Goal: Task Accomplishment & Management: Use online tool/utility

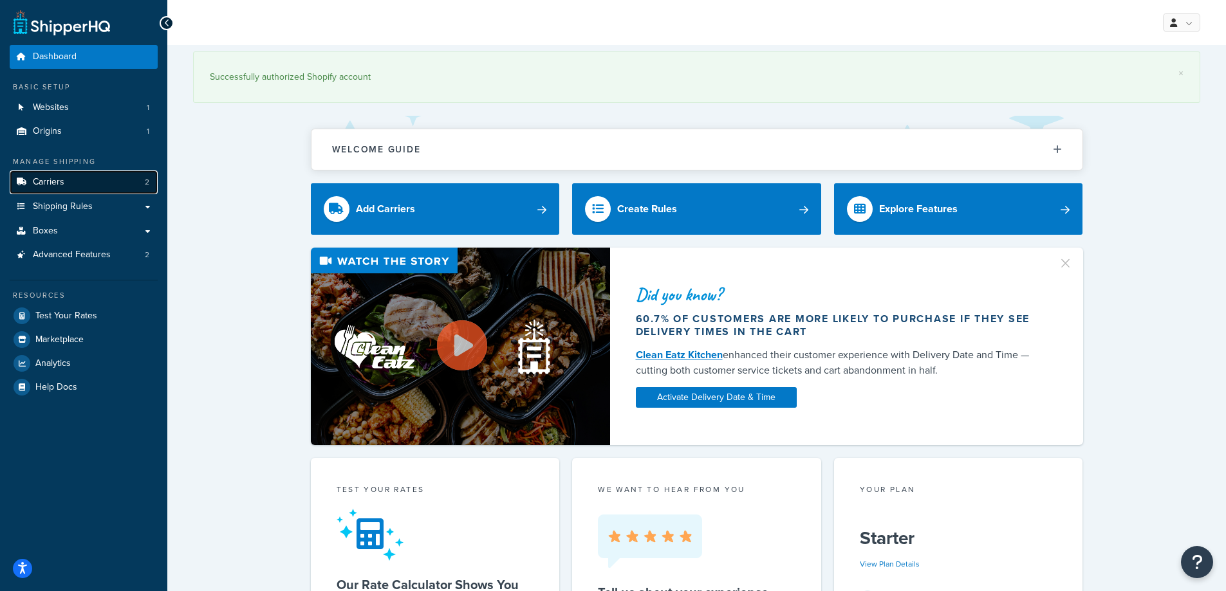
click at [117, 185] on link "Carriers 2" at bounding box center [84, 182] width 148 height 24
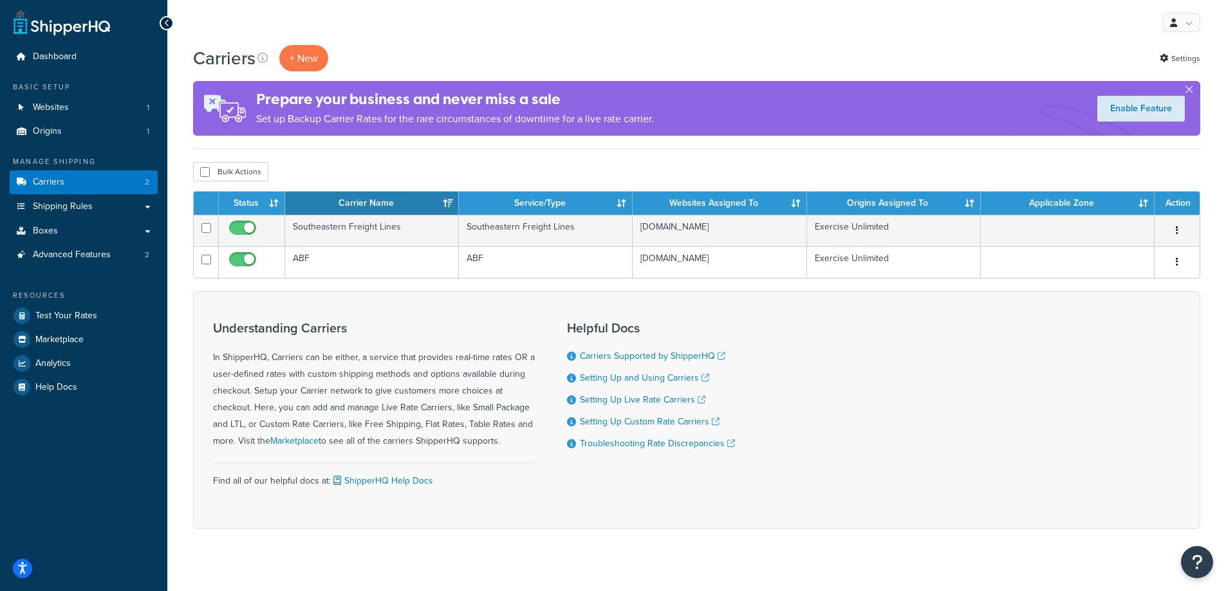
click at [385, 211] on th "Carrier Name" at bounding box center [372, 203] width 174 height 23
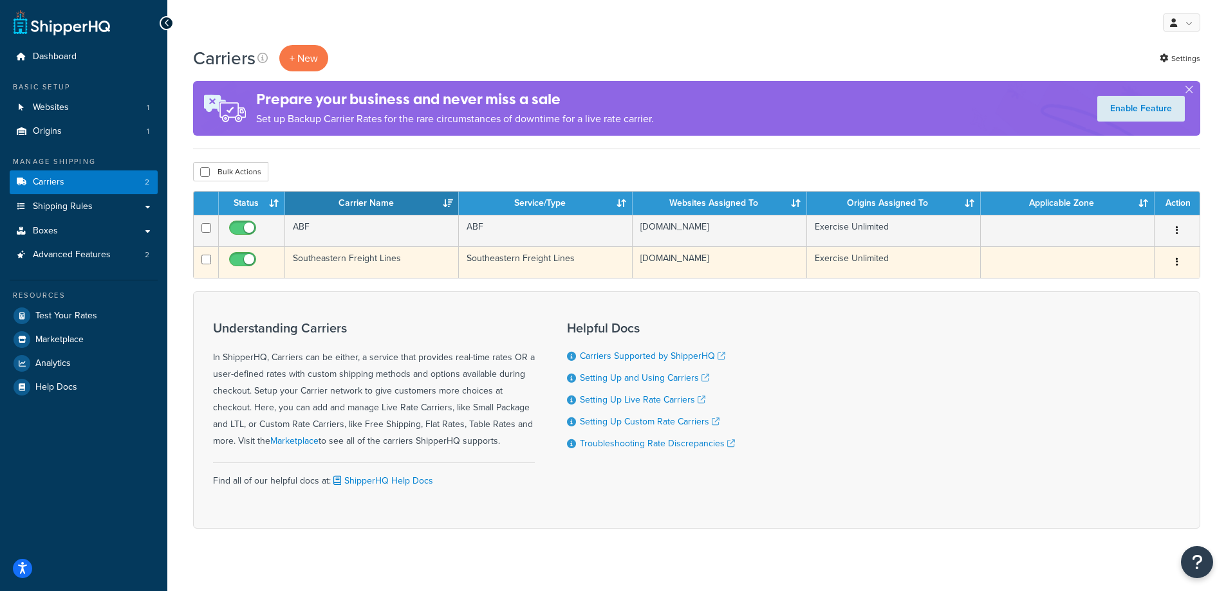
click at [375, 258] on td "Southeastern Freight Lines" at bounding box center [372, 262] width 174 height 32
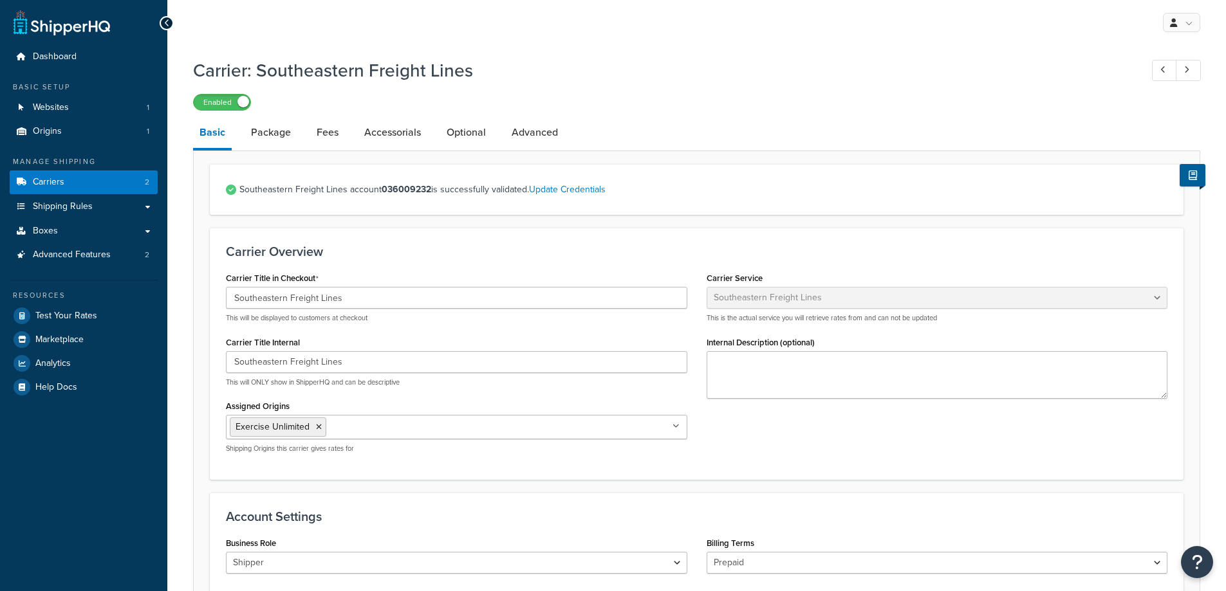
select select "seflFreight"
click at [261, 138] on link "Package" at bounding box center [270, 132] width 53 height 31
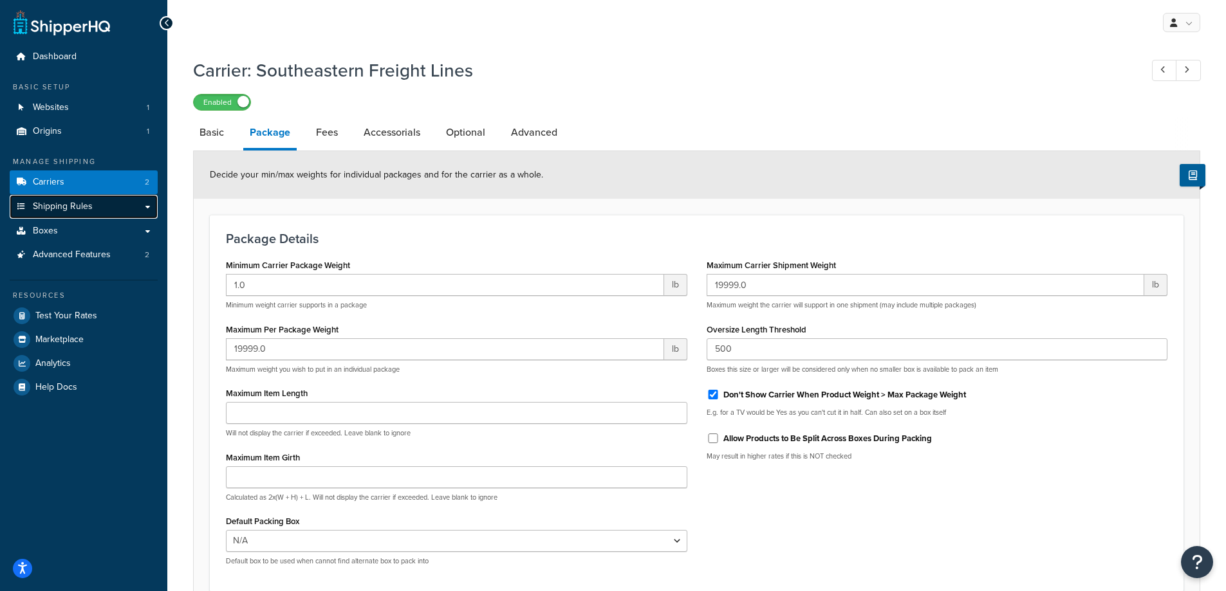
click at [110, 207] on link "Shipping Rules" at bounding box center [84, 207] width 148 height 24
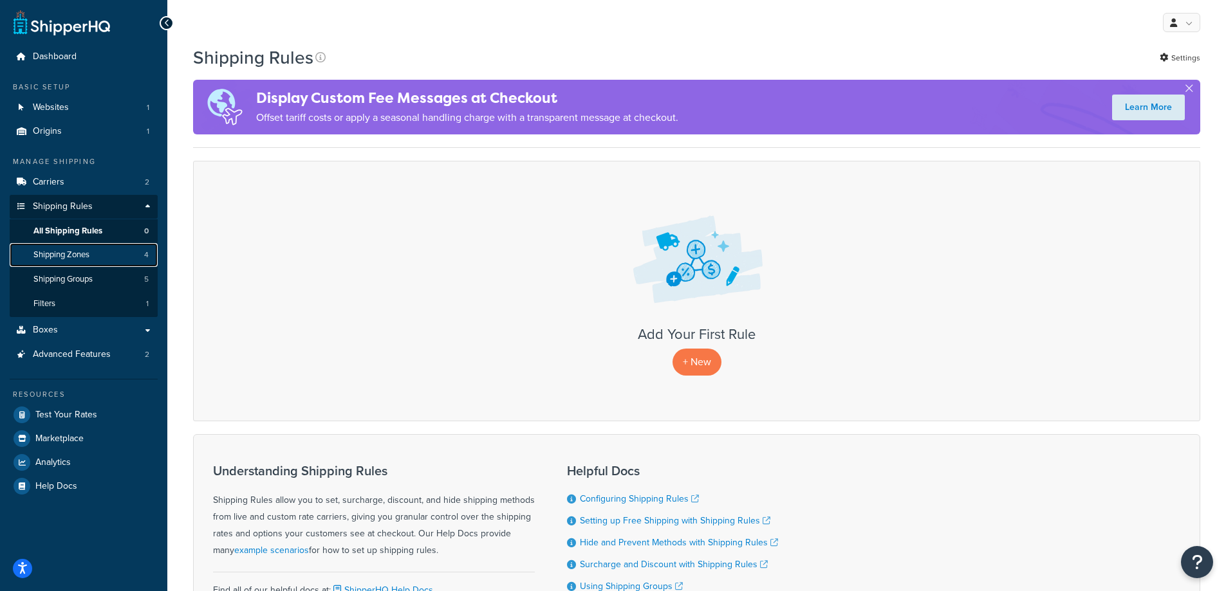
click at [96, 248] on link "Shipping Zones 4" at bounding box center [84, 255] width 148 height 24
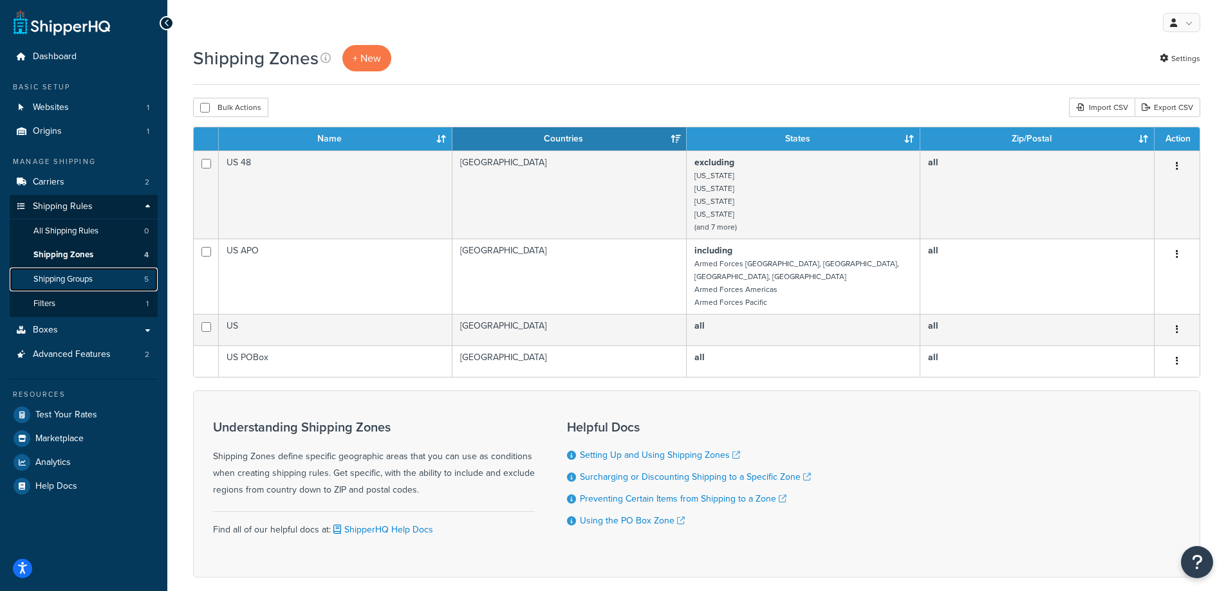
click at [87, 276] on span "Shipping Groups" at bounding box center [62, 279] width 59 height 11
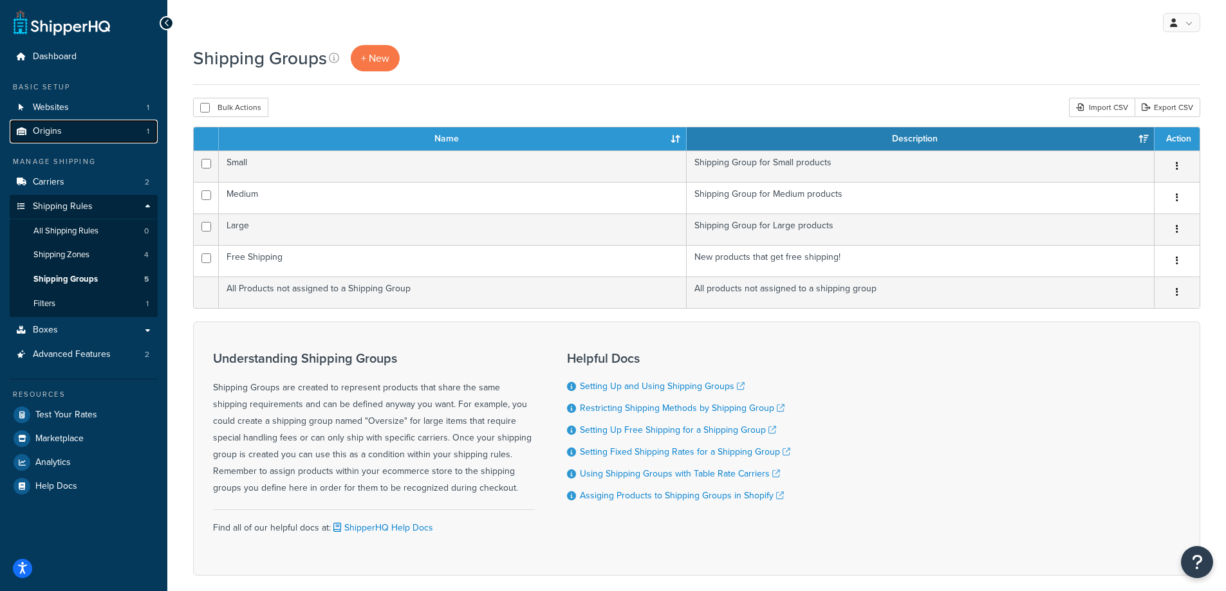
click at [114, 137] on link "Origins 1" at bounding box center [84, 132] width 148 height 24
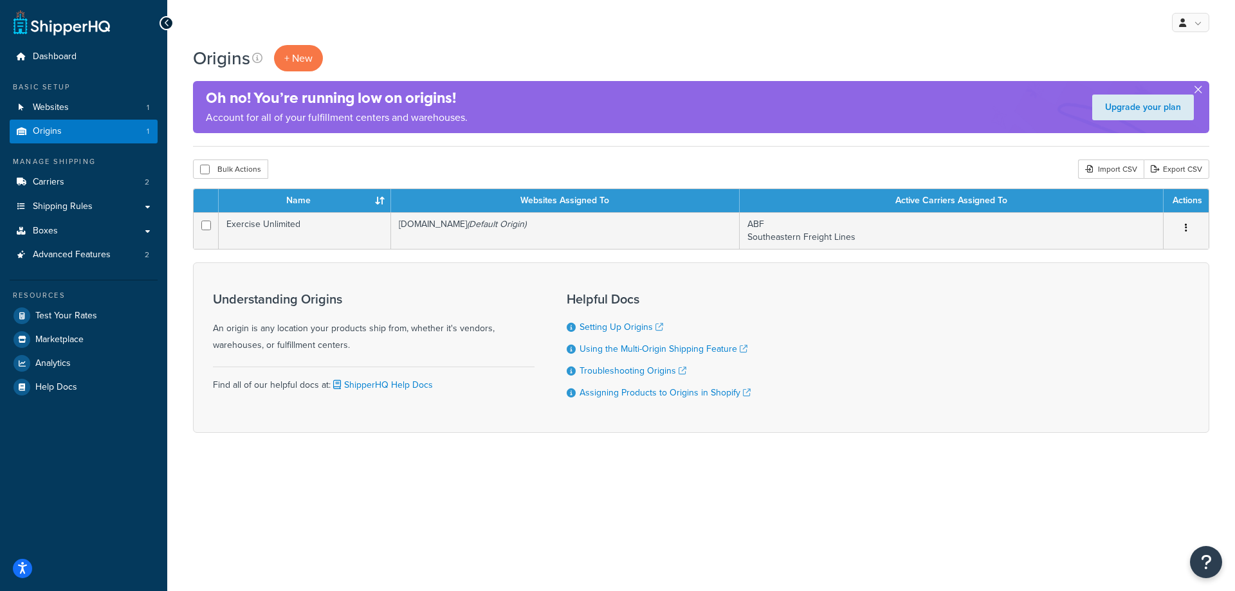
click at [1197, 91] on button "button" at bounding box center [1198, 92] width 3 height 3
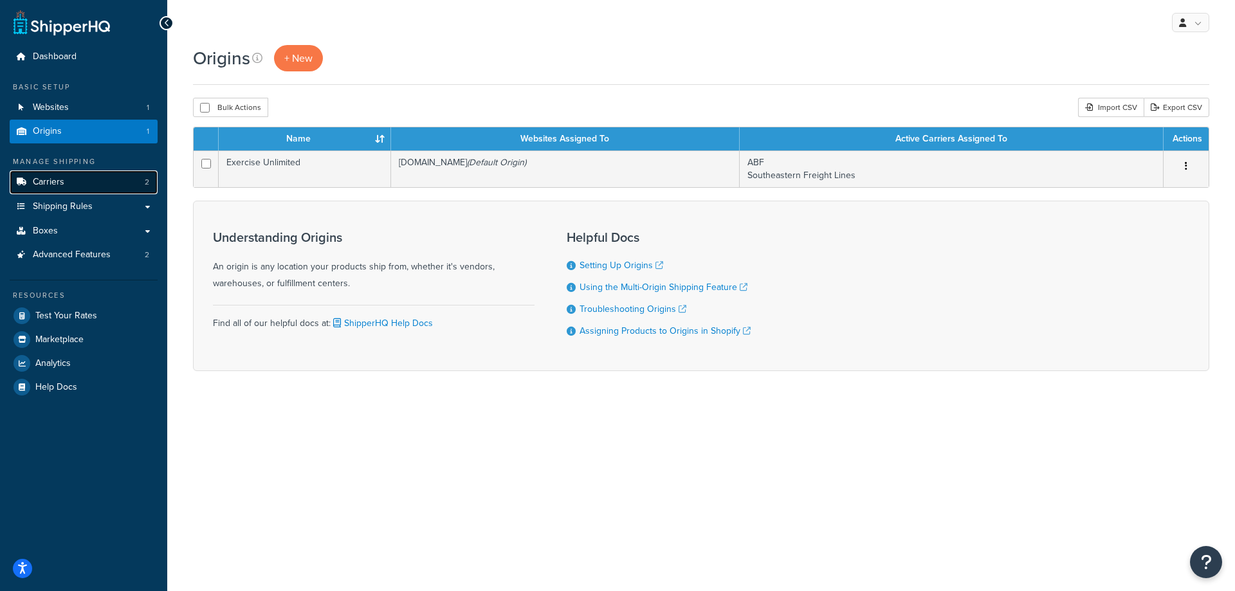
click at [70, 188] on link "Carriers 2" at bounding box center [84, 182] width 148 height 24
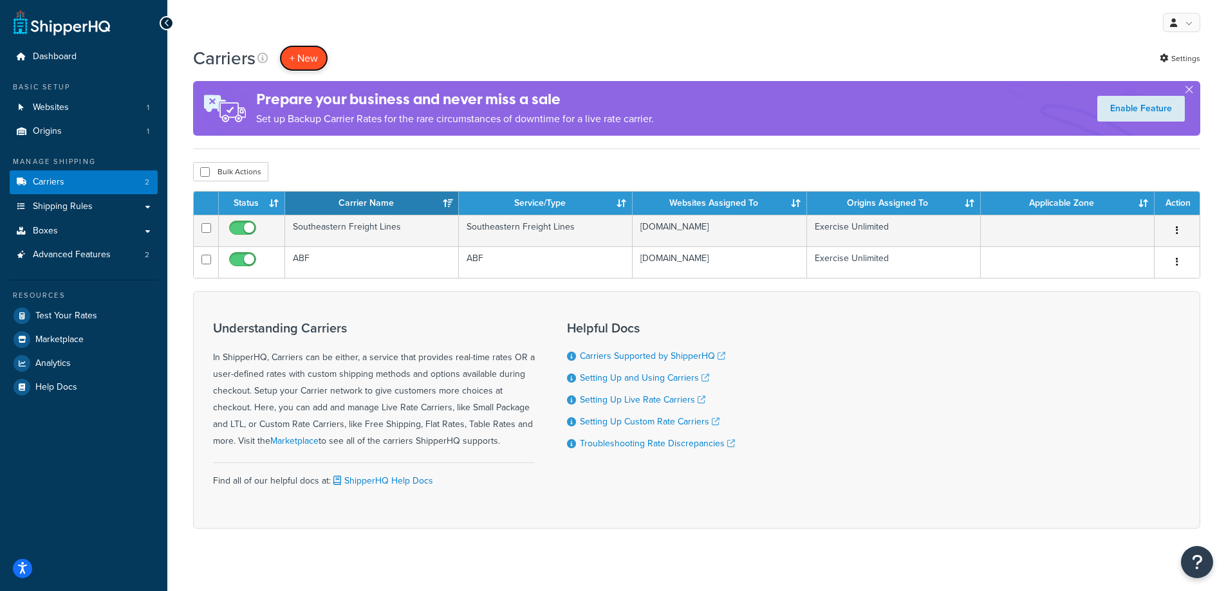
click at [315, 59] on button "+ New" at bounding box center [303, 58] width 49 height 26
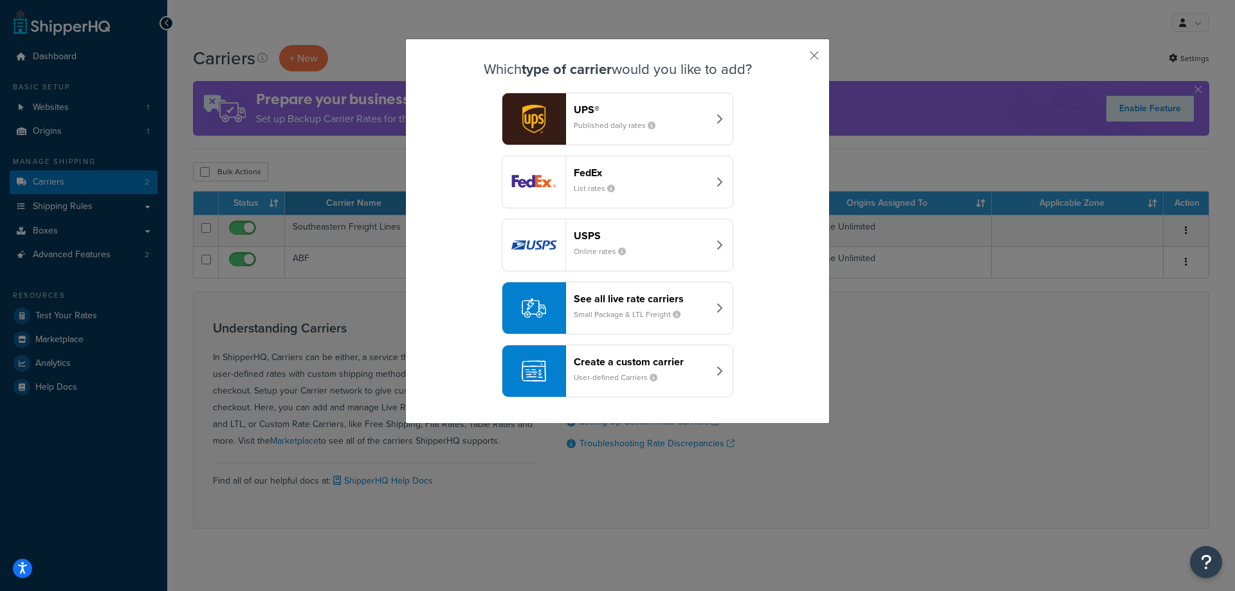
click at [717, 306] on icon "button" at bounding box center [719, 308] width 6 height 10
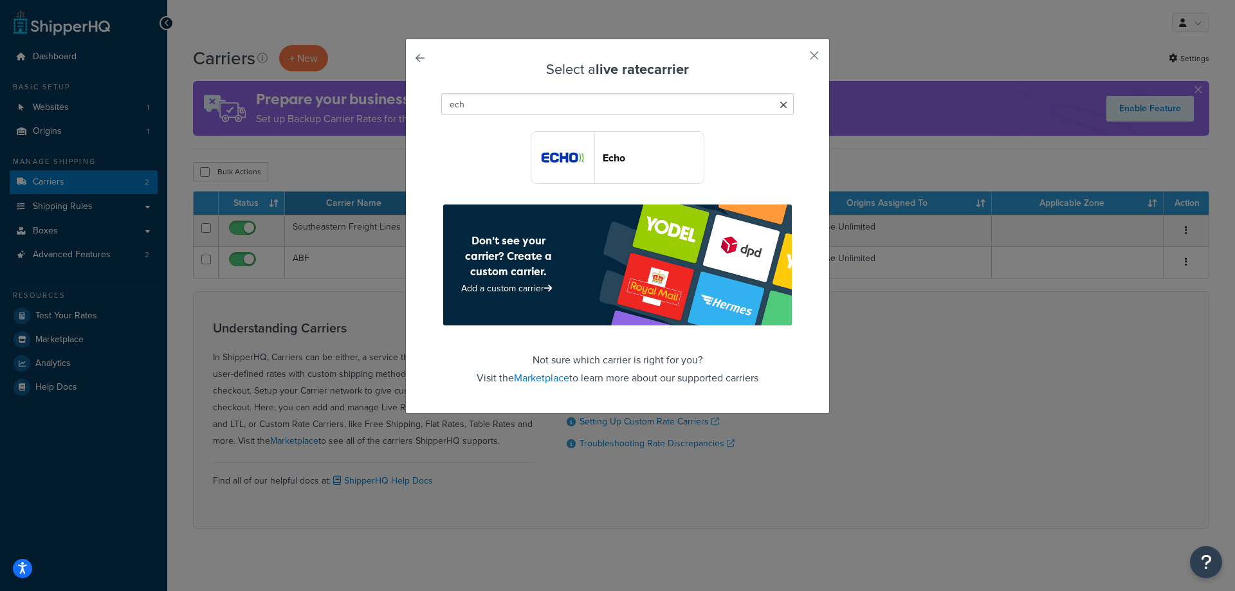
type input "ech"
click at [667, 168] on button "Echo" at bounding box center [618, 157] width 174 height 53
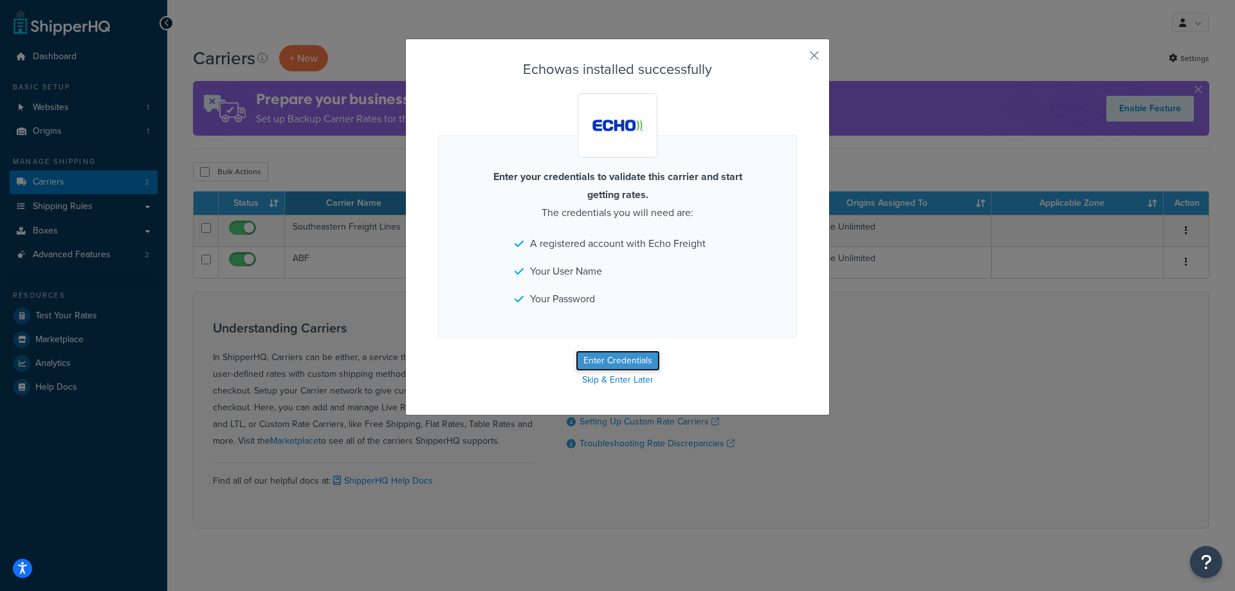
click at [619, 359] on button "Enter Credentials" at bounding box center [618, 361] width 84 height 21
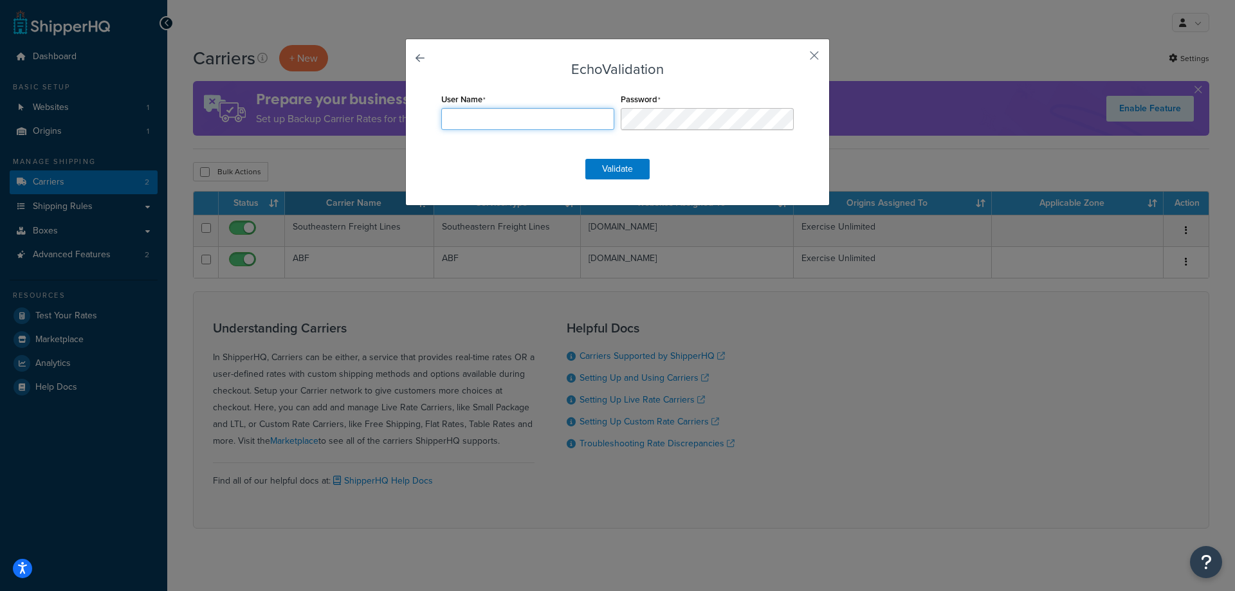
click at [535, 125] on input "User Name" at bounding box center [527, 119] width 173 height 22
drag, startPoint x: 1007, startPoint y: 405, endPoint x: 641, endPoint y: 213, distance: 413.8
click at [1007, 403] on div "Echo Validation User Name Password Validate" at bounding box center [617, 295] width 1235 height 591
